Goal: Task Accomplishment & Management: Complete application form

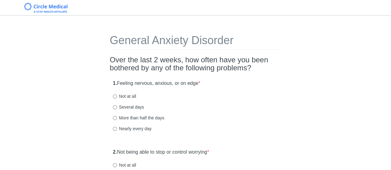
click at [119, 96] on label "Not at all" at bounding box center [124, 96] width 23 height 6
click at [117, 96] on input "Not at all" at bounding box center [115, 97] width 4 height 4
radio input "true"
click at [123, 107] on label "Several days" at bounding box center [128, 107] width 31 height 6
click at [117, 107] on input "Several days" at bounding box center [115, 107] width 4 height 4
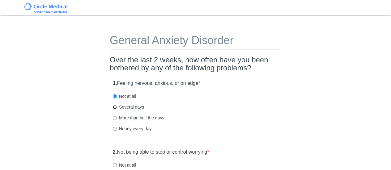
radio input "true"
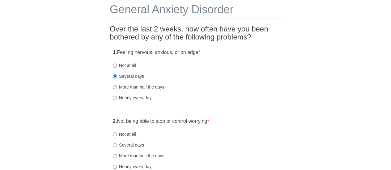
click at [123, 64] on label "Not at all" at bounding box center [124, 65] width 23 height 6
click at [117, 64] on input "Not at all" at bounding box center [115, 66] width 4 height 4
radio input "true"
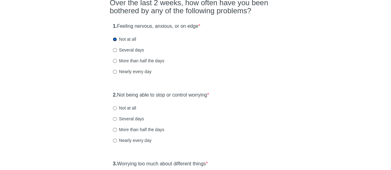
scroll to position [93, 0]
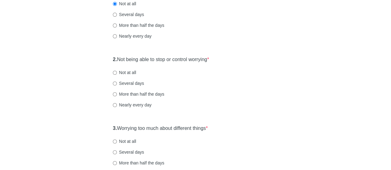
click at [124, 71] on label "Not at all" at bounding box center [124, 73] width 23 height 6
click at [117, 71] on input "Not at all" at bounding box center [115, 73] width 4 height 4
radio input "true"
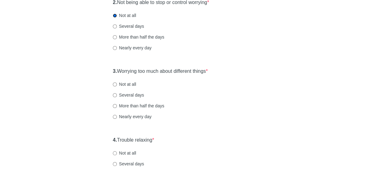
scroll to position [155, 0]
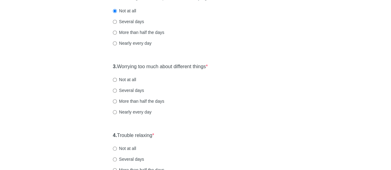
click at [129, 85] on div "3. Worrying too much about different things * Not at all Several days More than…" at bounding box center [196, 92] width 172 height 64
click at [127, 81] on label "Not at all" at bounding box center [124, 80] width 23 height 6
click at [117, 81] on input "Not at all" at bounding box center [115, 80] width 4 height 4
radio input "true"
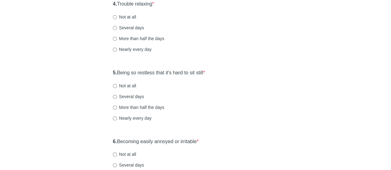
scroll to position [278, 0]
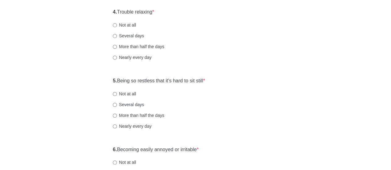
click at [124, 25] on label "Not at all" at bounding box center [124, 25] width 23 height 6
click at [117, 25] on input "Not at all" at bounding box center [115, 25] width 4 height 4
radio input "true"
click at [136, 35] on label "Several days" at bounding box center [128, 36] width 31 height 6
click at [117, 35] on input "Several days" at bounding box center [115, 36] width 4 height 4
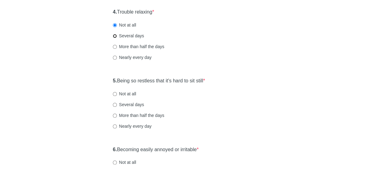
radio input "true"
click at [127, 23] on label "Not at all" at bounding box center [124, 25] width 23 height 6
click at [117, 23] on input "Not at all" at bounding box center [115, 25] width 4 height 4
radio input "true"
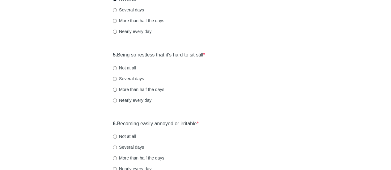
scroll to position [340, 0]
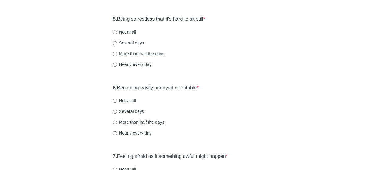
click at [126, 32] on label "Not at all" at bounding box center [124, 32] width 23 height 6
click at [117, 32] on input "Not at all" at bounding box center [115, 32] width 4 height 4
radio input "true"
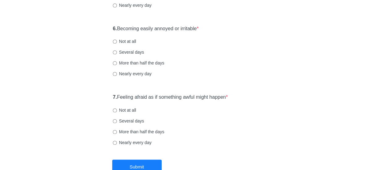
scroll to position [402, 0]
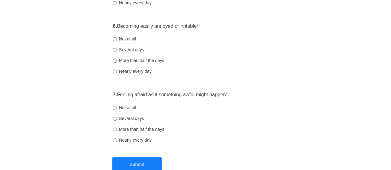
click at [129, 39] on label "Not at all" at bounding box center [124, 39] width 23 height 6
click at [117, 39] on input "Not at all" at bounding box center [115, 39] width 4 height 4
radio input "true"
click at [129, 107] on label "Not at all" at bounding box center [124, 108] width 23 height 6
click at [117, 107] on input "Not at all" at bounding box center [115, 108] width 4 height 4
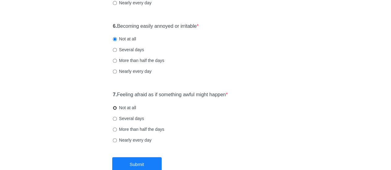
radio input "true"
click at [132, 164] on button "Submit" at bounding box center [136, 164] width 49 height 15
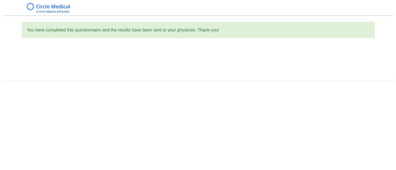
scroll to position [0, 0]
